Goal: Navigation & Orientation: Go to known website

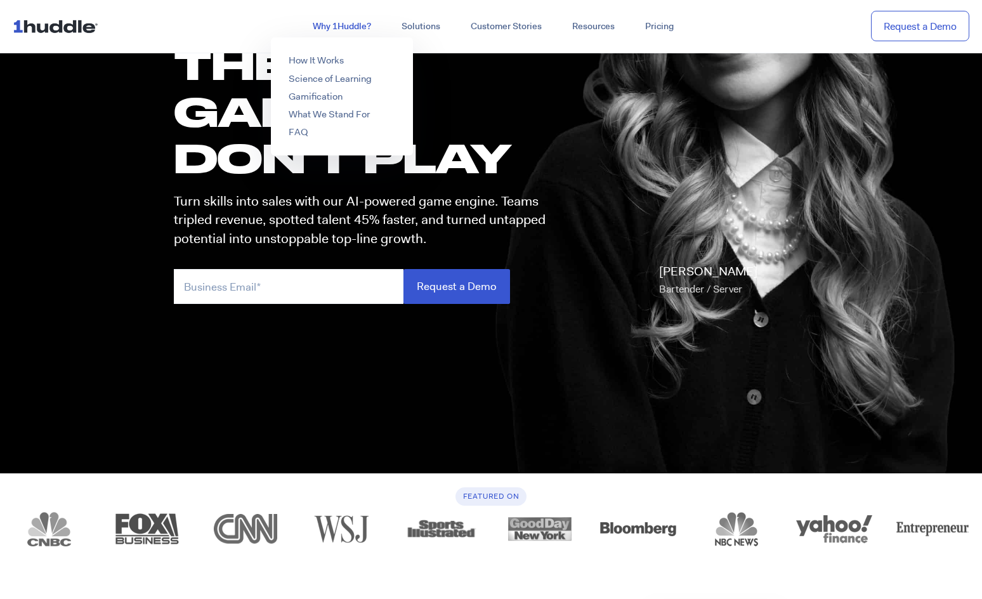
scroll to position [127, 0]
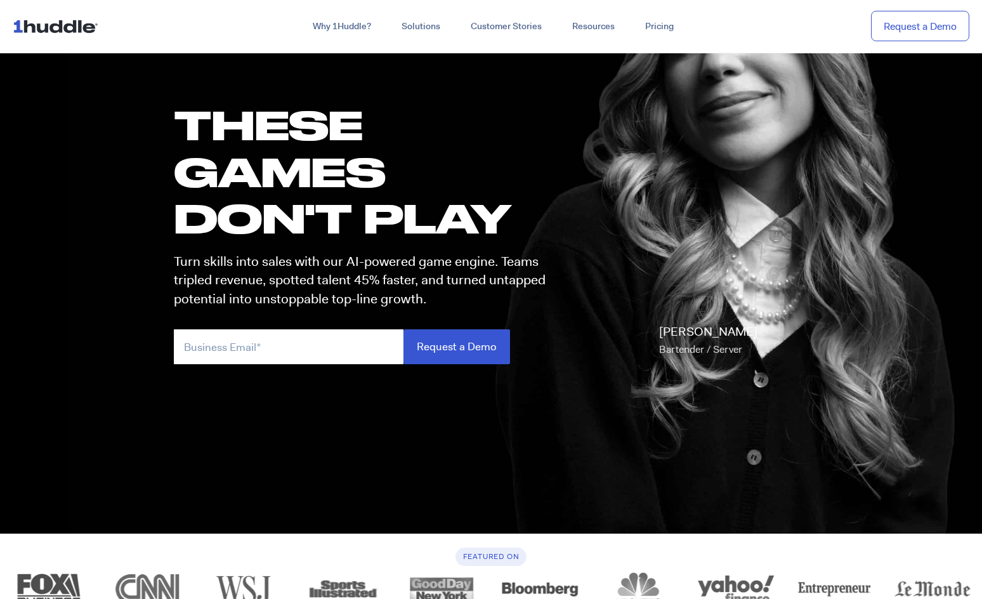
click at [48, 36] on img at bounding box center [58, 26] width 91 height 24
